Goal: Find specific page/section: Find specific page/section

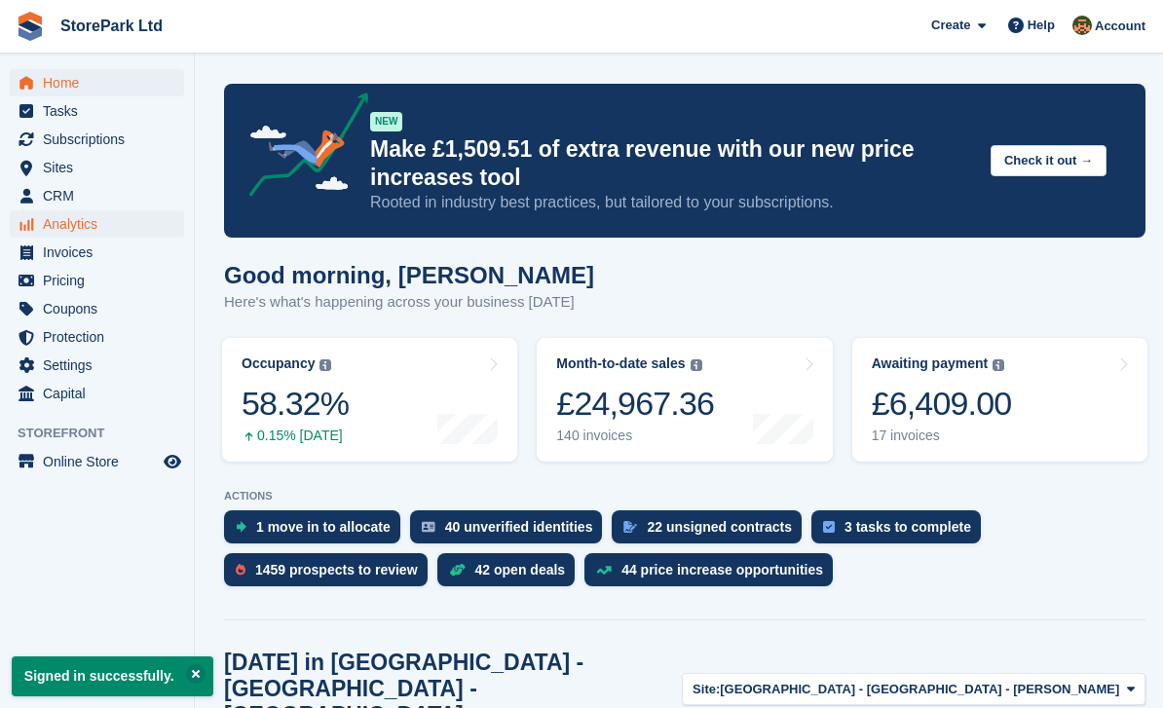
click at [46, 225] on span "Analytics" at bounding box center [101, 223] width 117 height 27
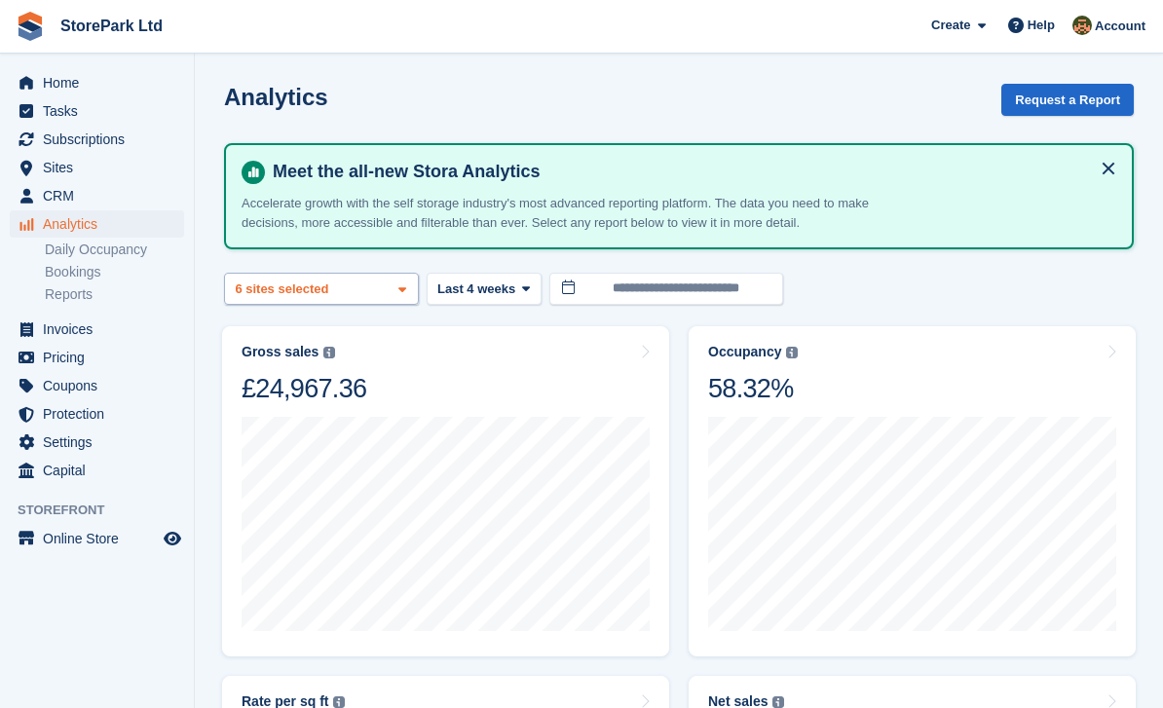
click at [393, 288] on div "Store Park - Bridge Works -... 2 sites selected 3 sites selected 4 sites select…" at bounding box center [321, 289] width 195 height 32
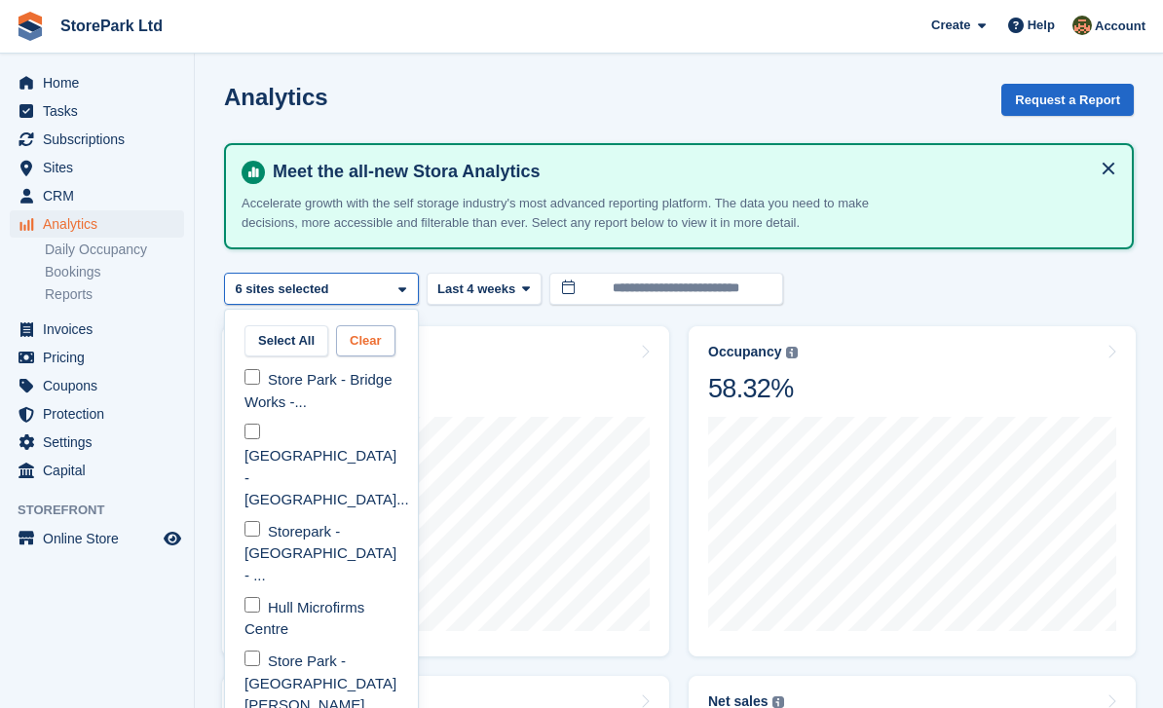
click at [380, 339] on button "Clear" at bounding box center [365, 341] width 59 height 32
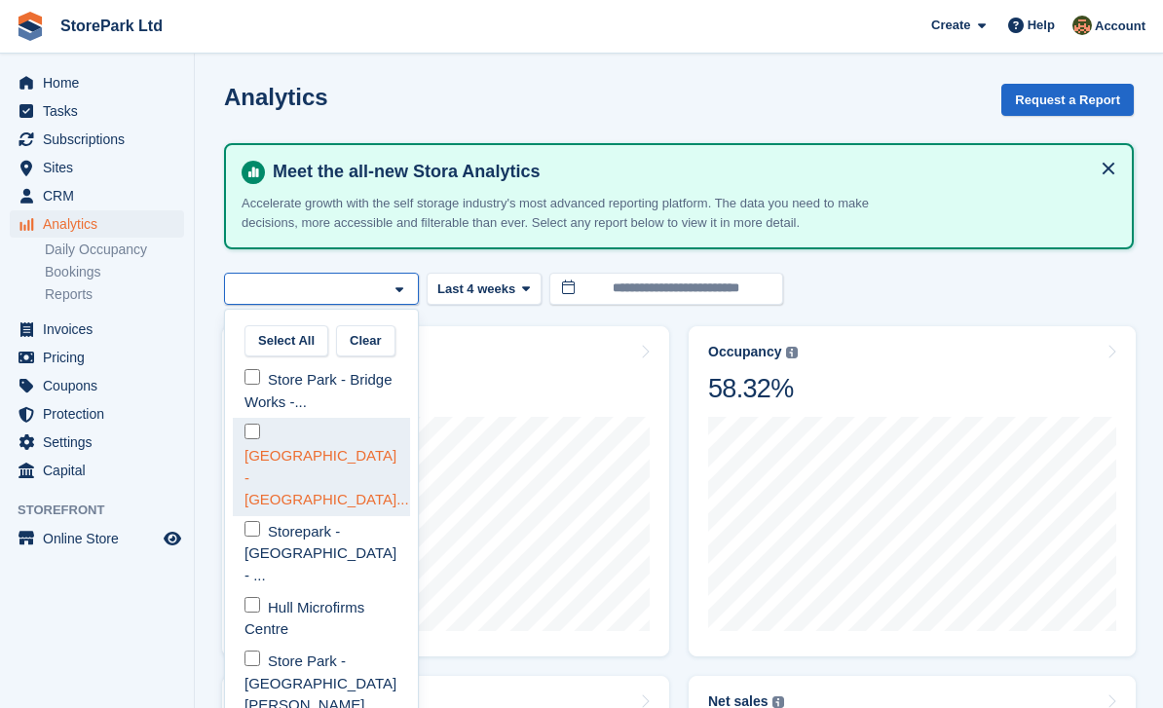
click at [330, 442] on div "[GEOGRAPHIC_DATA] - [GEOGRAPHIC_DATA]..." at bounding box center [321, 466] width 177 height 97
select select "****"
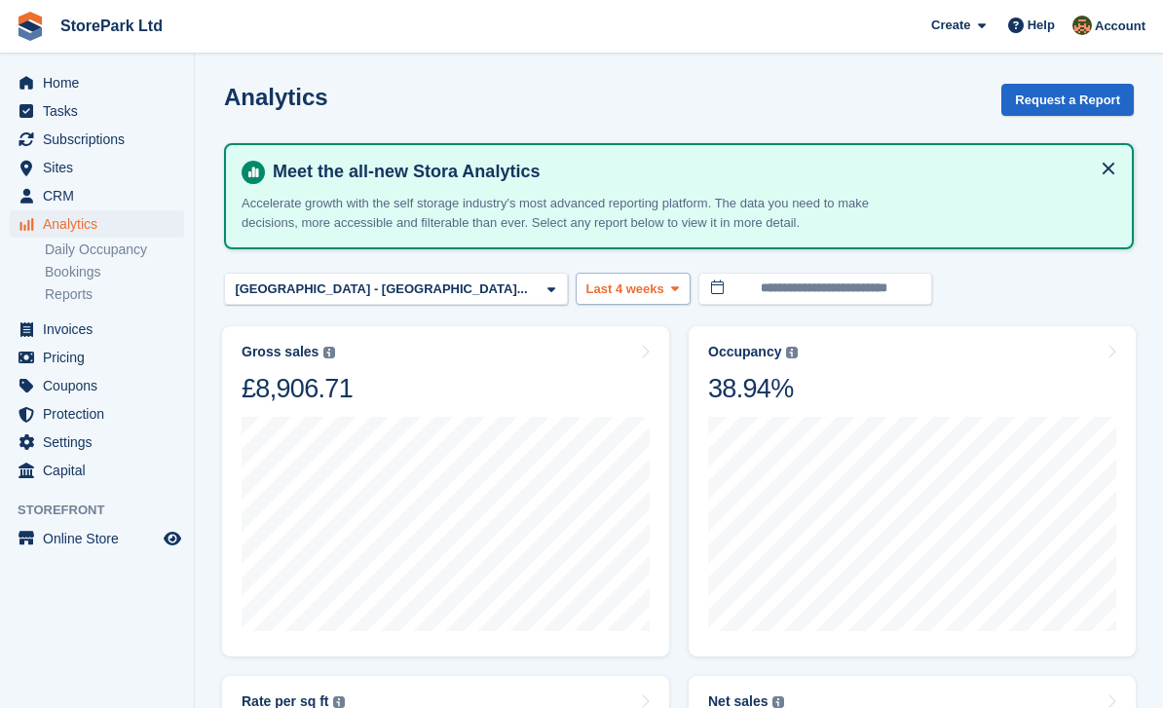
click at [587, 287] on span "Last 4 weeks" at bounding box center [626, 289] width 78 height 19
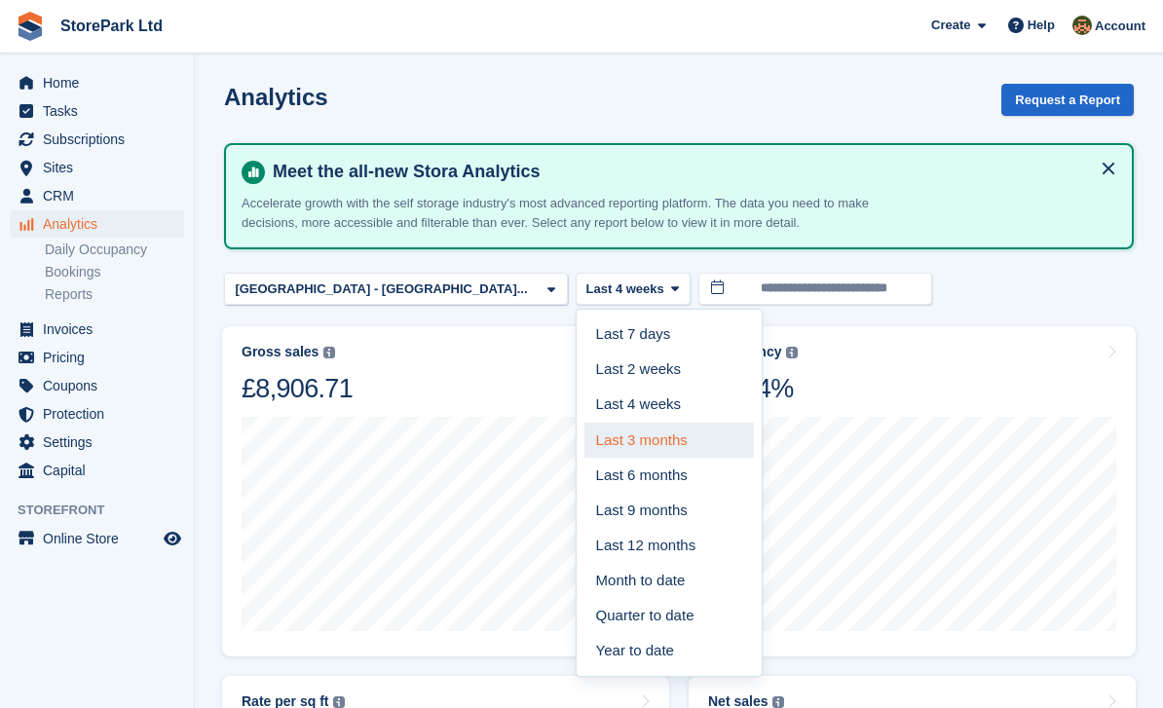
click at [585, 434] on link "Last 3 months" at bounding box center [670, 440] width 170 height 35
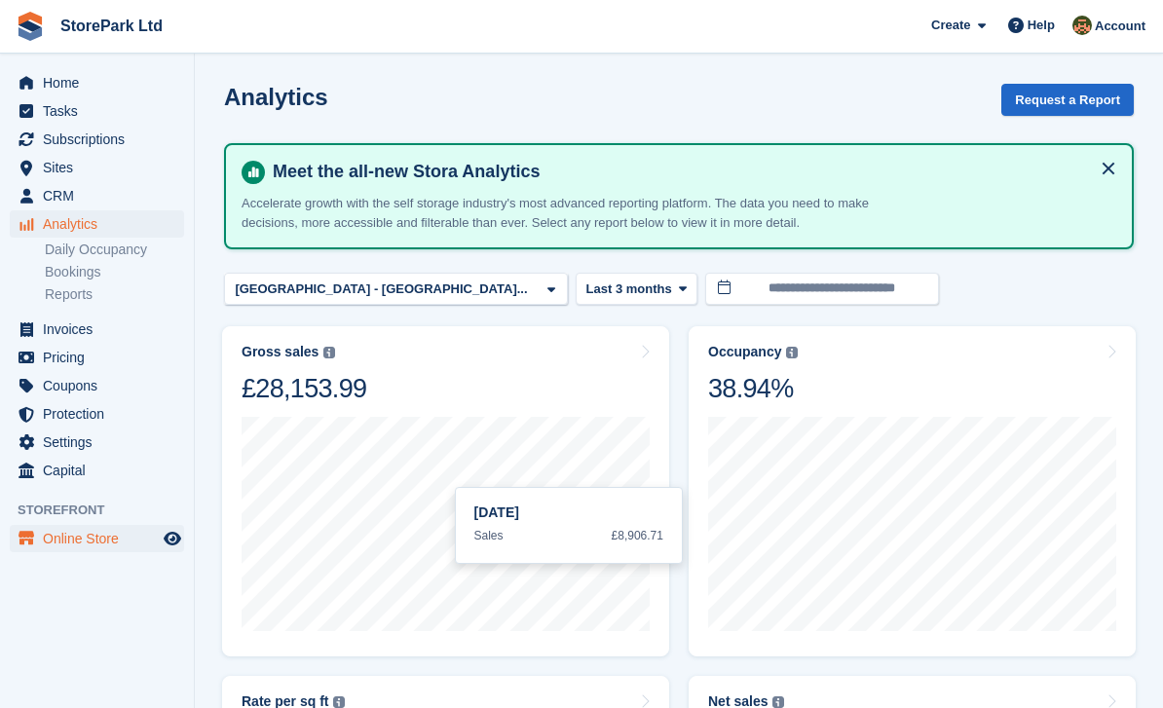
click at [71, 546] on span "Online Store" at bounding box center [101, 538] width 117 height 27
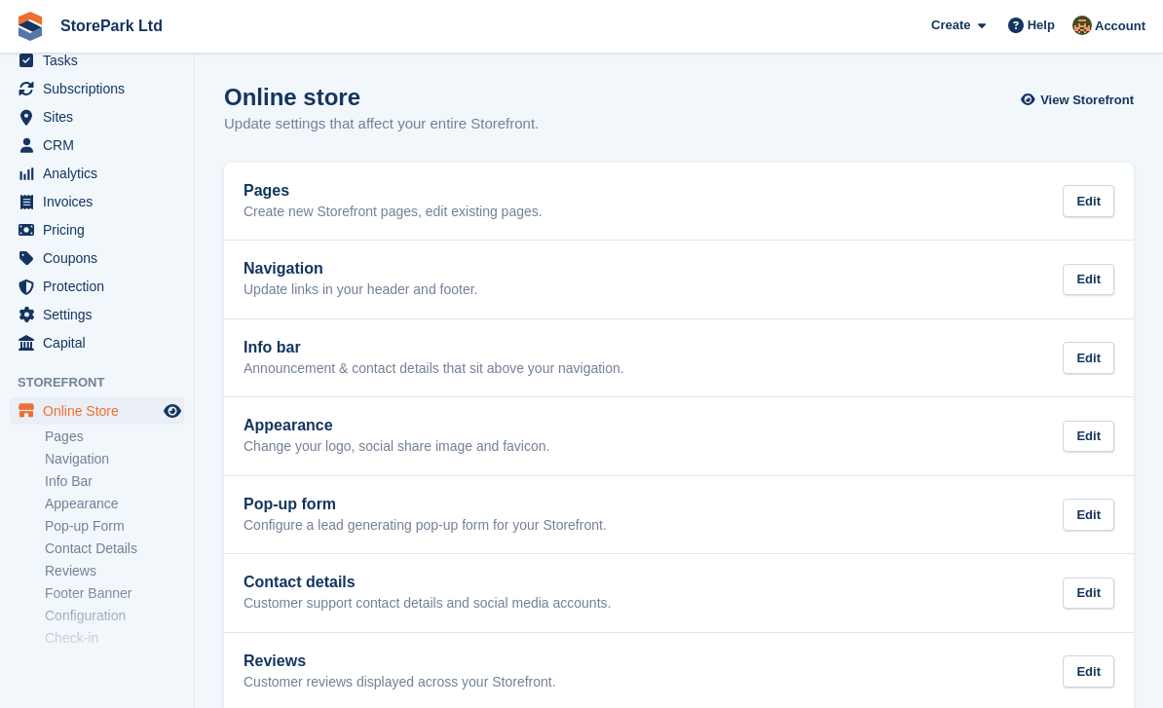
scroll to position [45, 0]
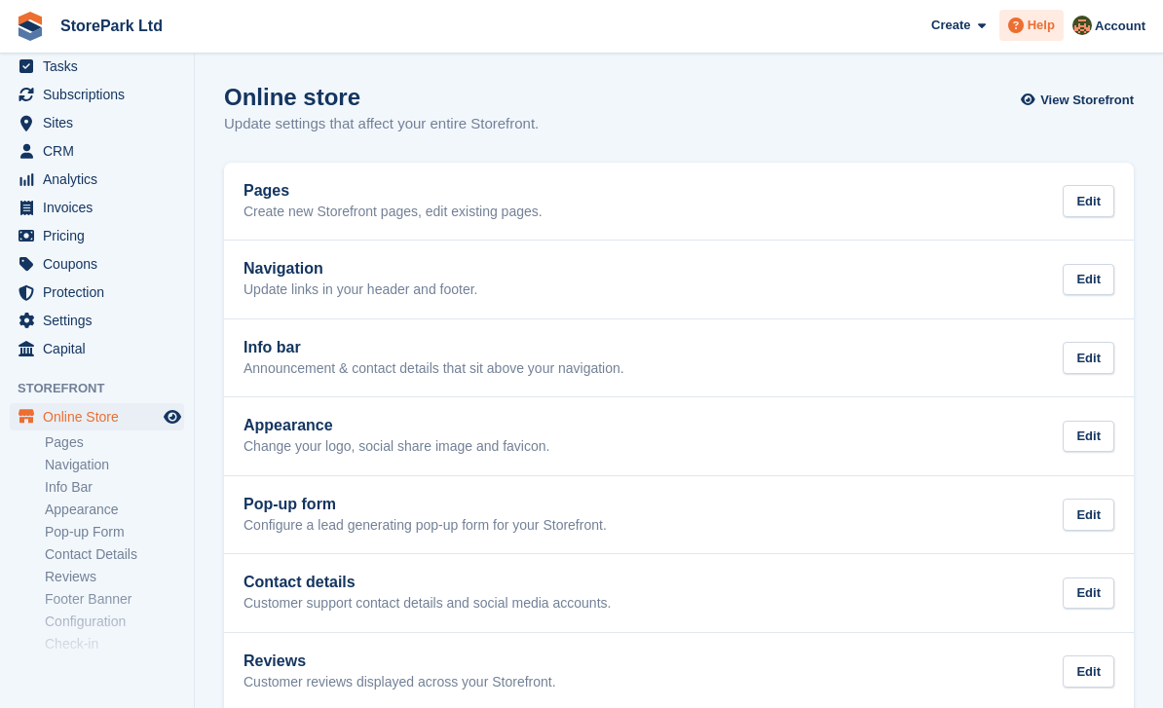
click at [1041, 20] on span "Help" at bounding box center [1041, 25] width 27 height 19
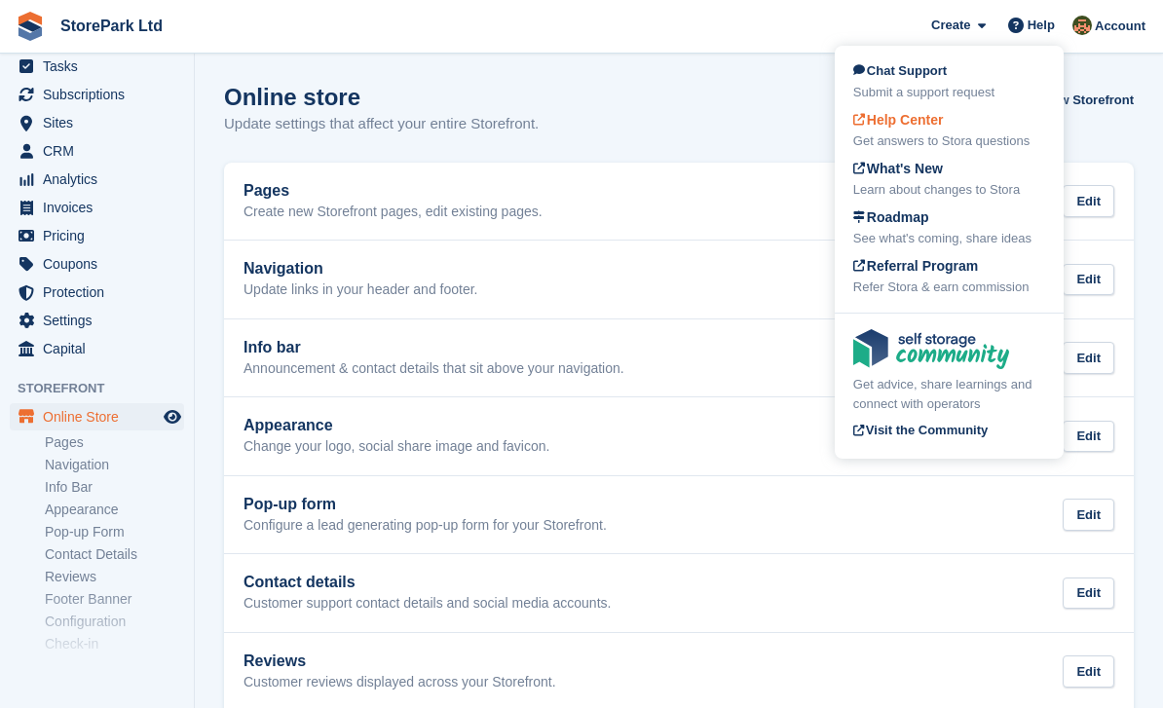
click at [959, 127] on div "Help Center Get answers to Stora questions" at bounding box center [949, 130] width 192 height 41
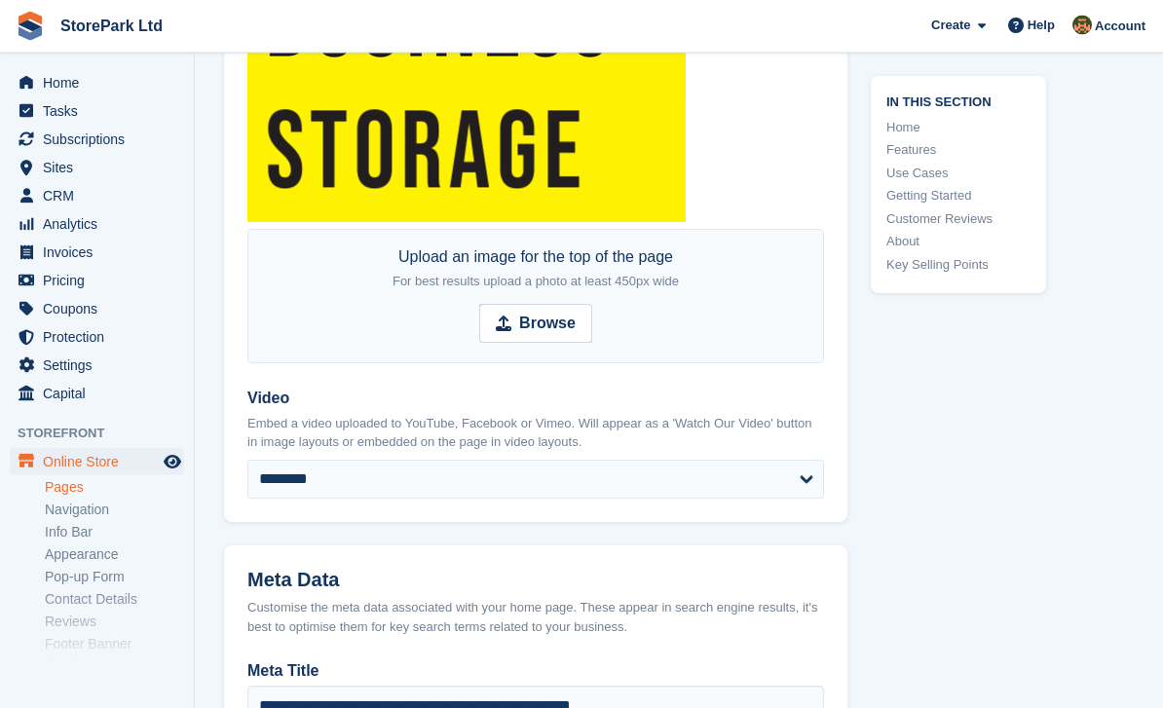
scroll to position [840, 0]
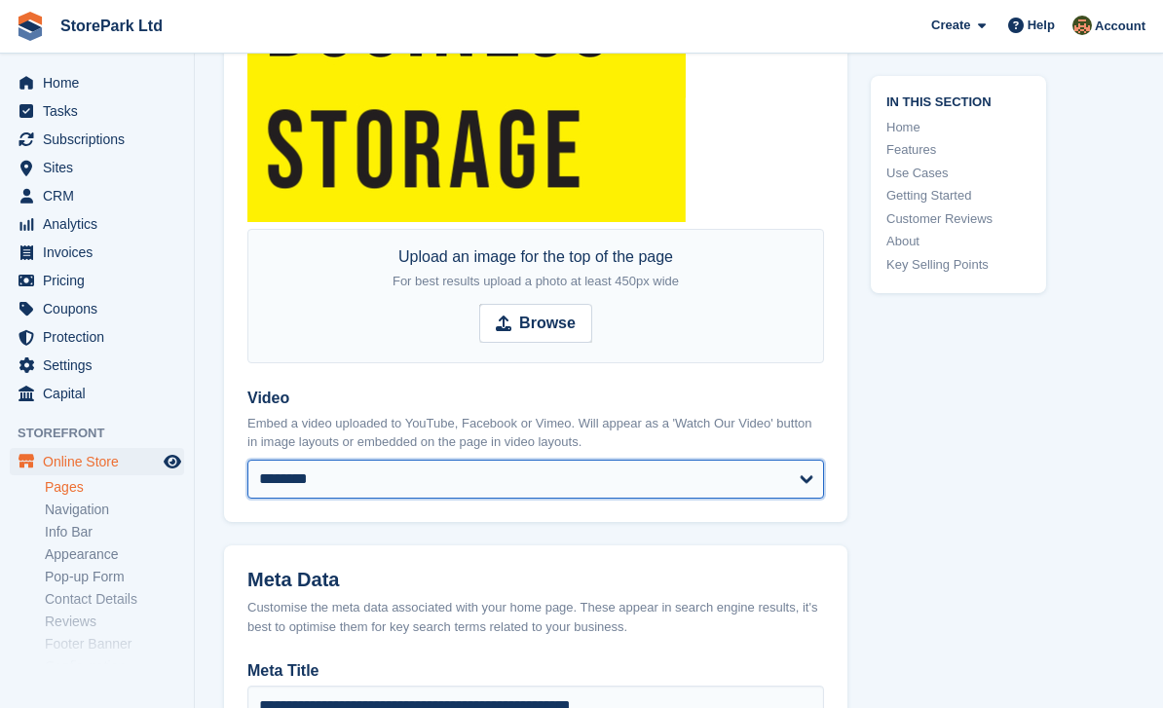
click at [797, 479] on select "******** ******** ***** *******" at bounding box center [535, 479] width 577 height 39
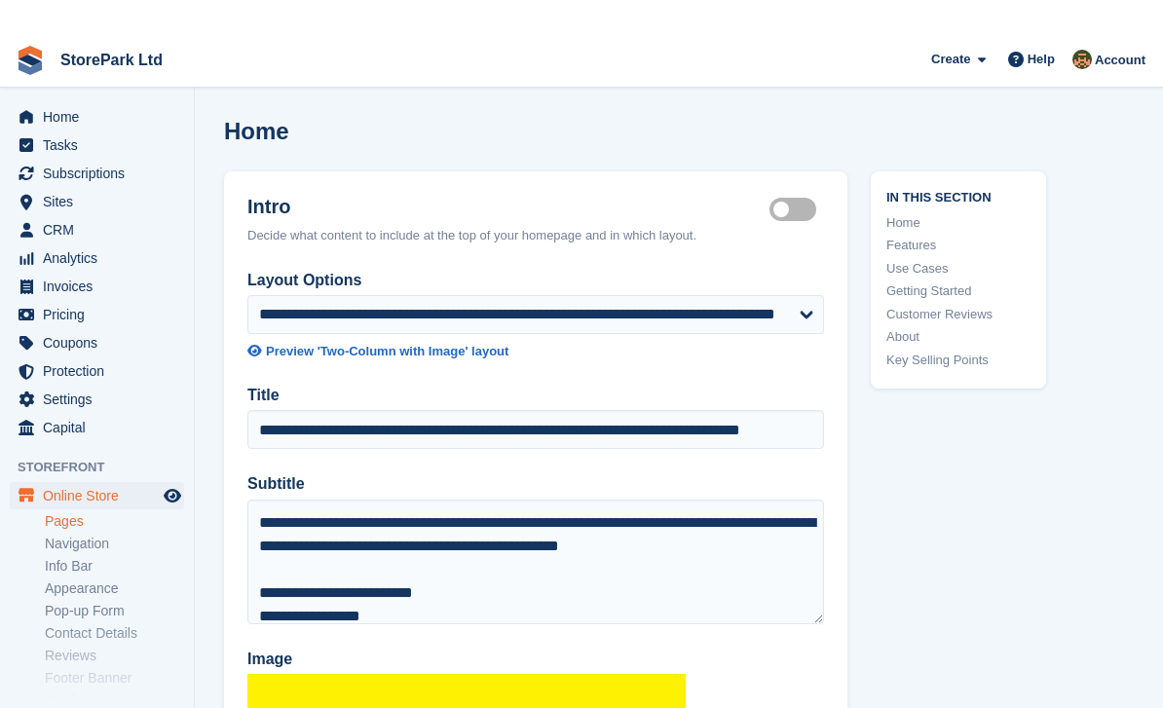
scroll to position [962, 0]
